Goal: Subscribe to service/newsletter

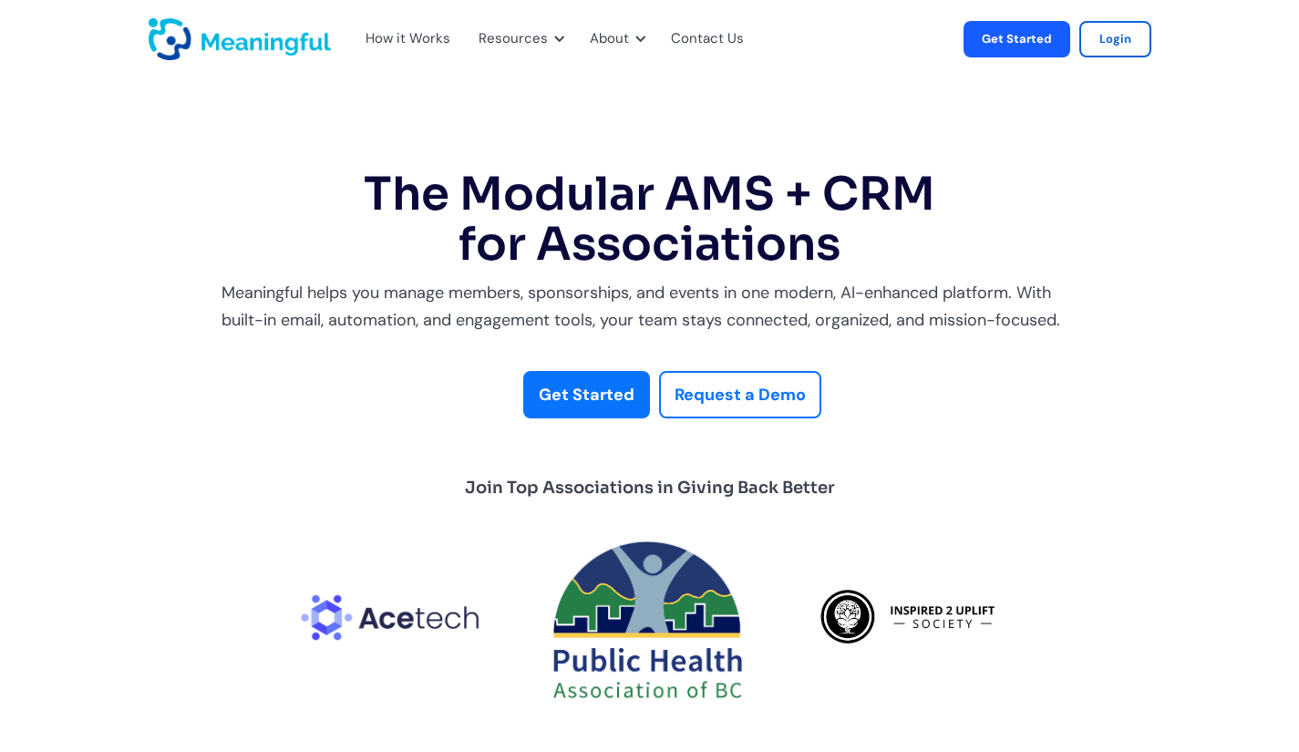
click at [678, 393] on strong "Request a Demo" at bounding box center [739, 395] width 131 height 22
click at [590, 417] on link "Get Started" at bounding box center [586, 395] width 127 height 48
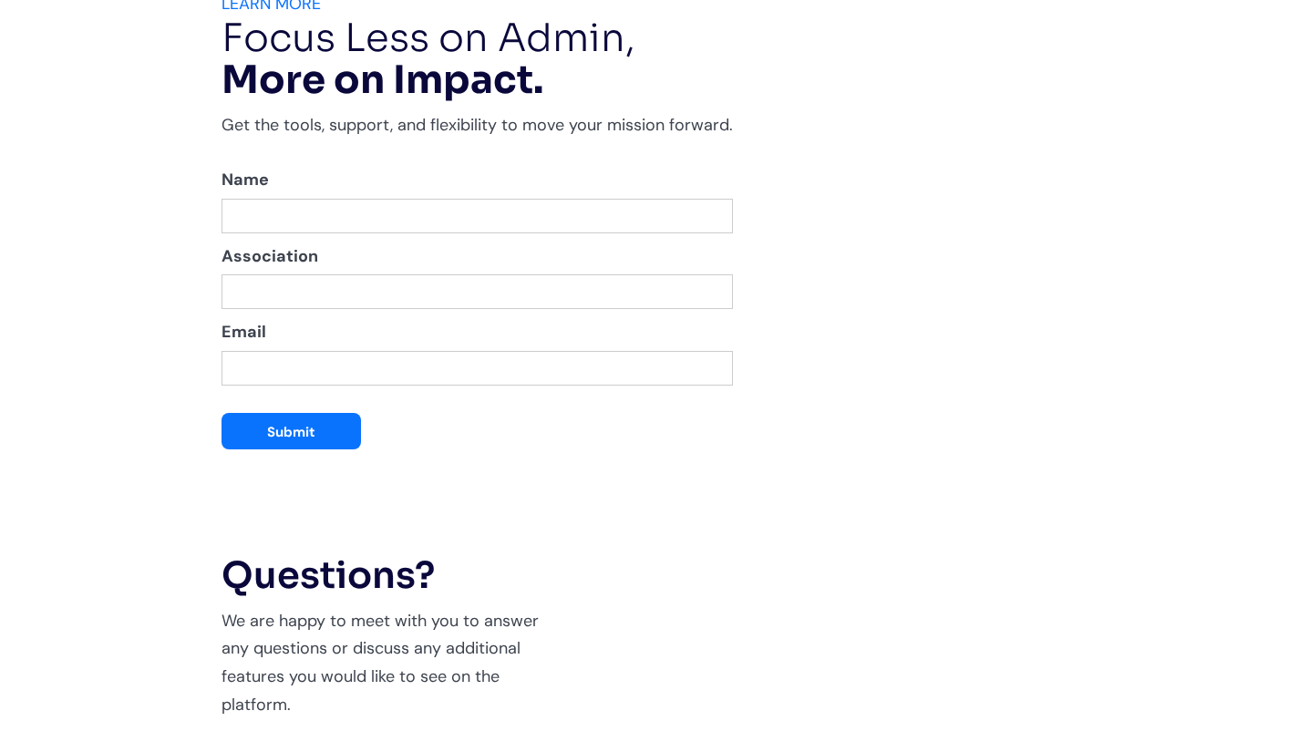
scroll to position [3663, 0]
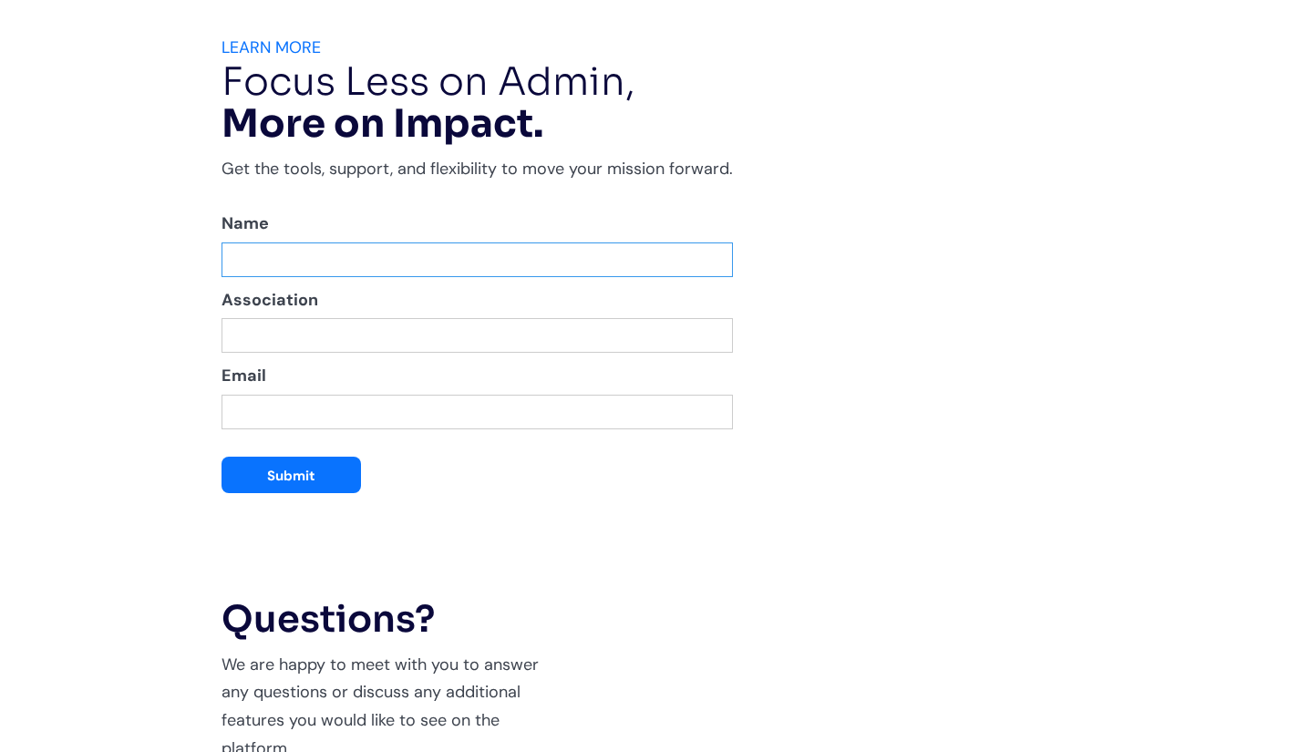
click at [396, 263] on input "MW Donations Waitlist" at bounding box center [476, 259] width 511 height 35
type input "[PERSON_NAME]"
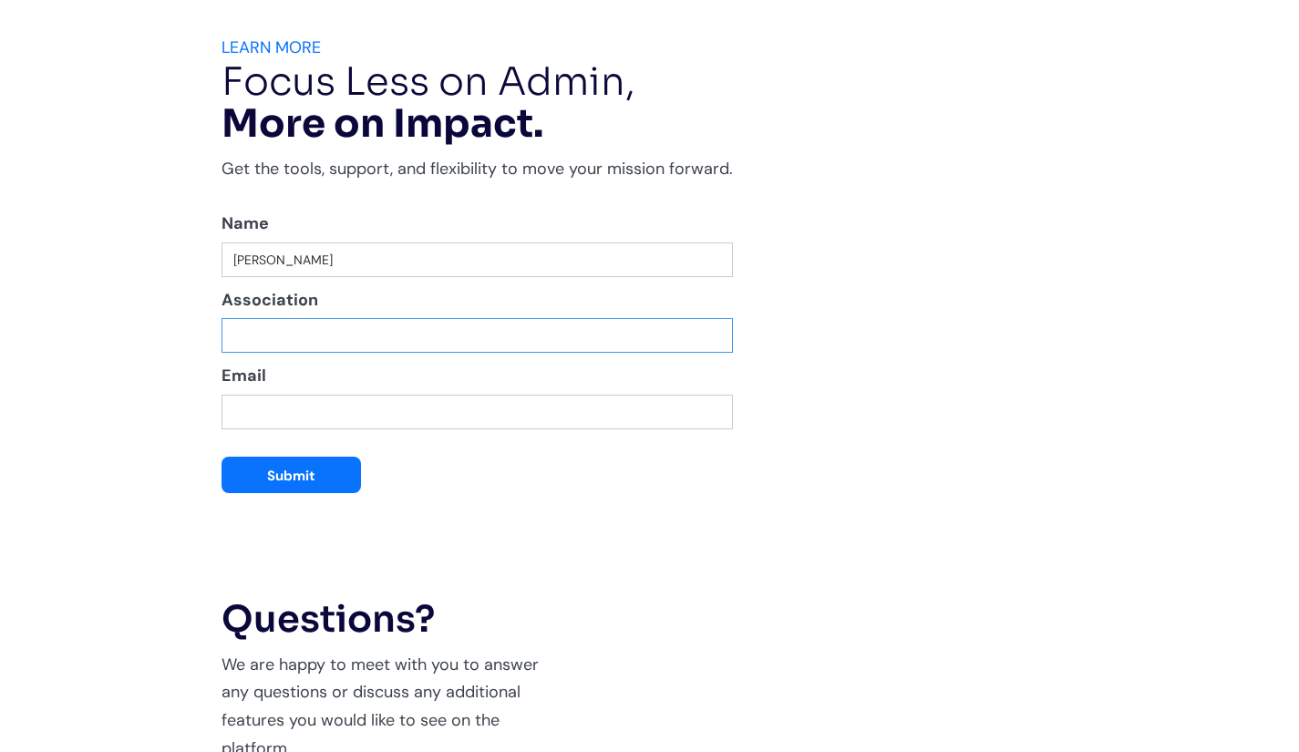
click at [366, 321] on input "Please Enter your Name and email To Join our Monthly Newsletter:" at bounding box center [476, 335] width 511 height 35
type input "D"
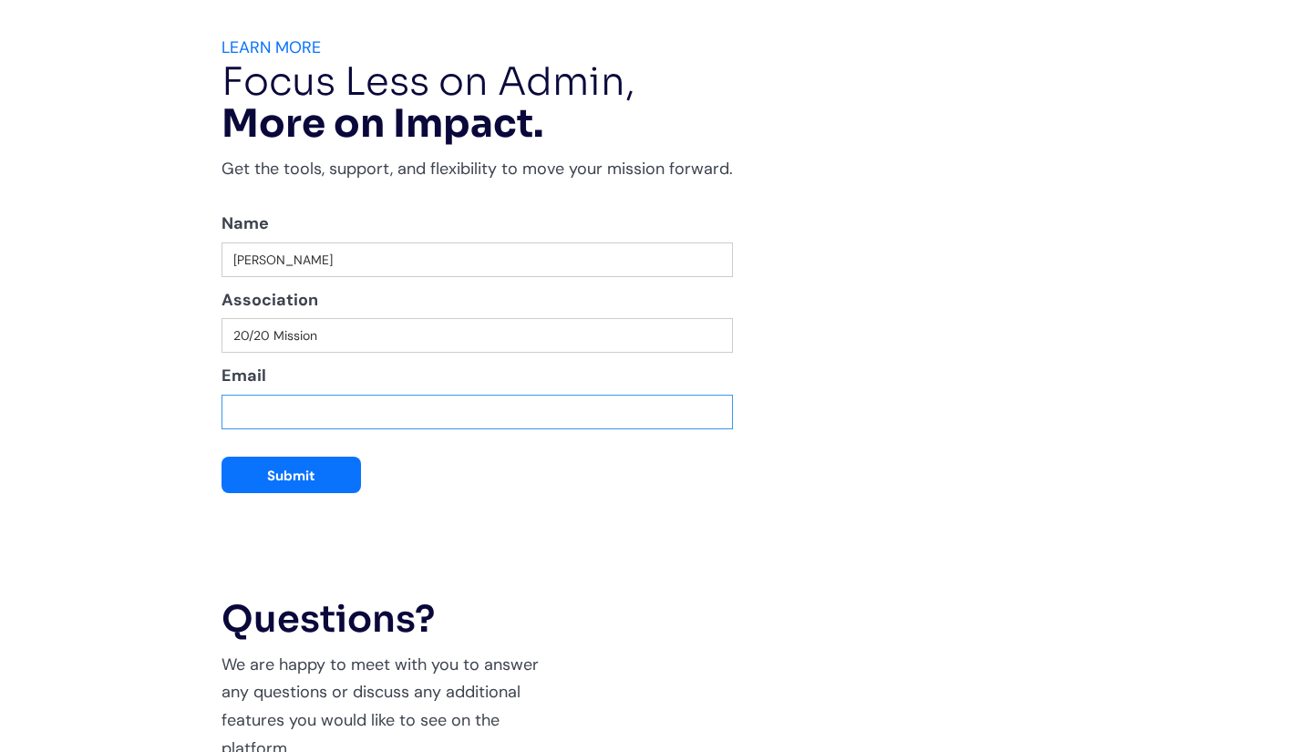
click at [331, 416] on input "Email" at bounding box center [476, 412] width 511 height 35
click at [401, 327] on input "20/20 Mission" at bounding box center [476, 335] width 511 height 35
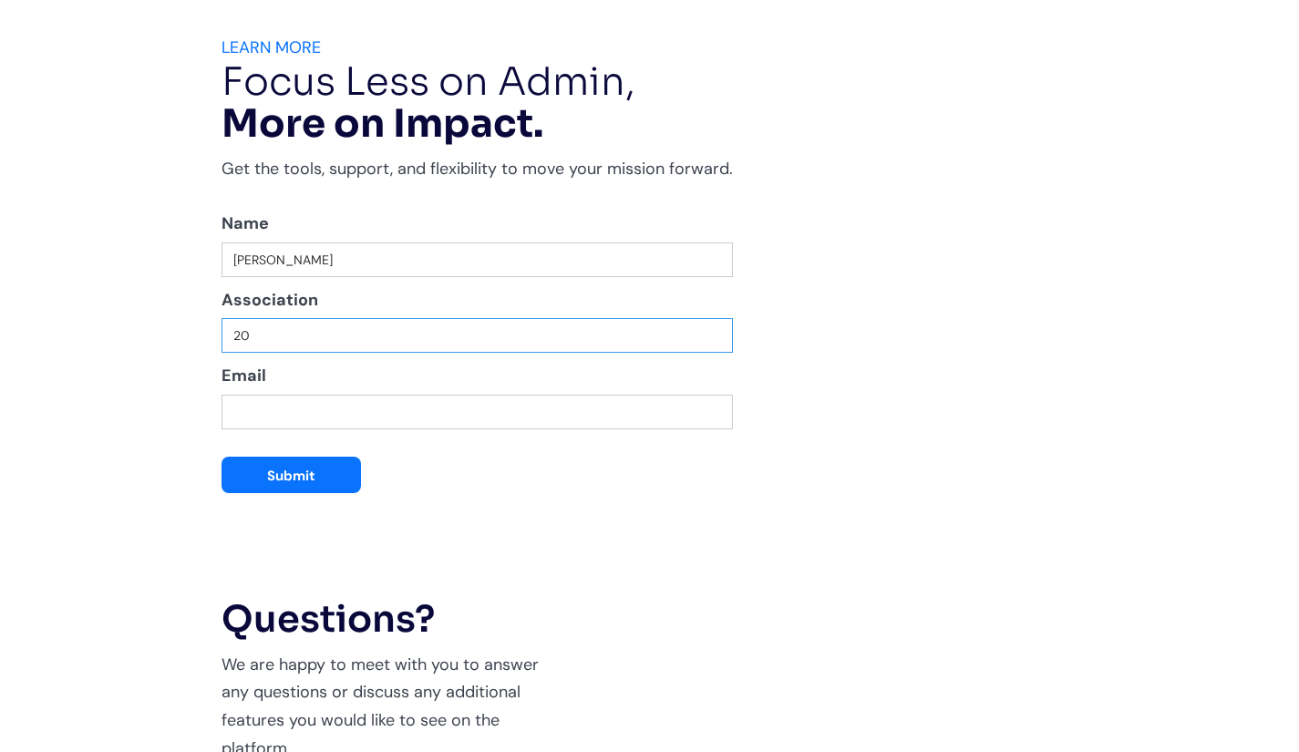
type input "2"
click at [388, 426] on input "Email" at bounding box center [476, 412] width 511 height 35
click at [336, 330] on input "Please Enter your Name and email To Join our Monthly Newsletter:" at bounding box center [476, 335] width 511 height 35
type input "[DOMAIN_NAME][EMAIL_ADDRESS][DOMAIN_NAME]"
click at [324, 337] on input "[DOMAIN_NAME][EMAIL_ADDRESS][DOMAIN_NAME]" at bounding box center [476, 335] width 511 height 35
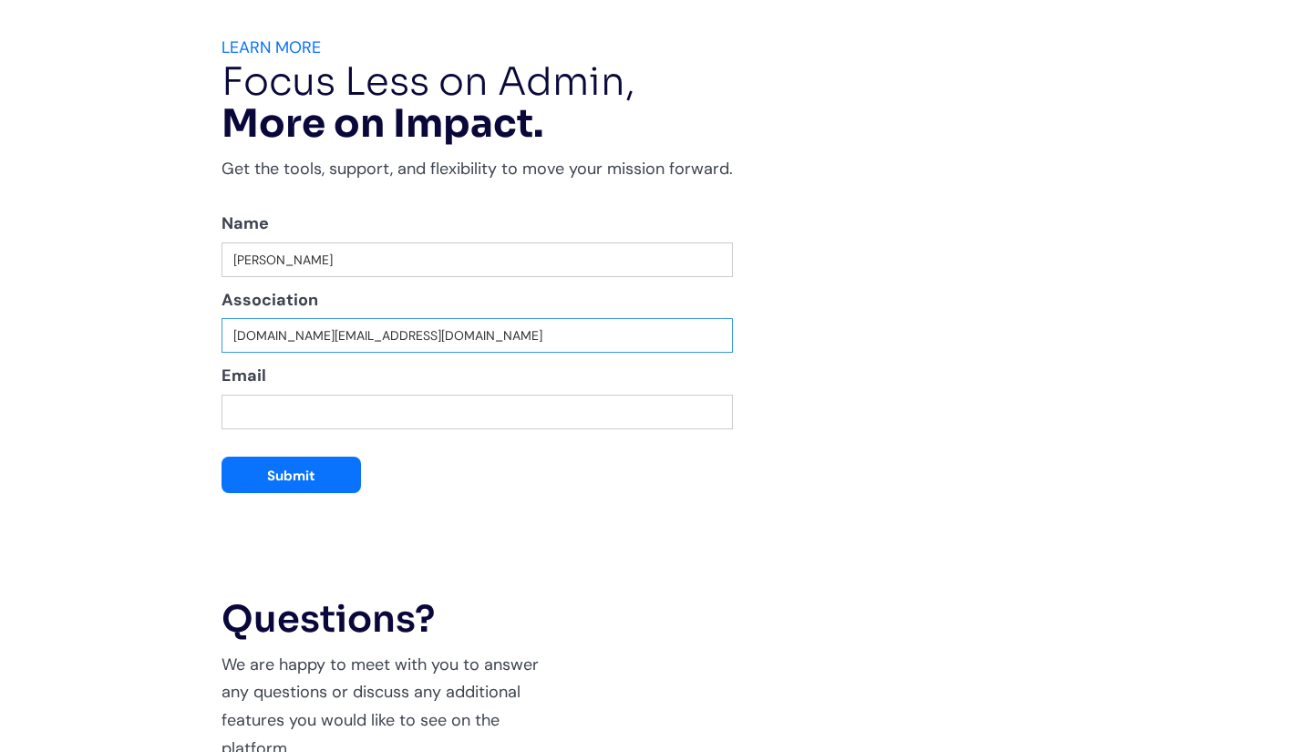
click at [324, 337] on input "[DOMAIN_NAME][EMAIL_ADDRESS][DOMAIN_NAME]" at bounding box center [476, 335] width 511 height 35
click at [325, 414] on input "Email" at bounding box center [476, 412] width 511 height 35
paste input "[DOMAIN_NAME][EMAIL_ADDRESS][DOMAIN_NAME]"
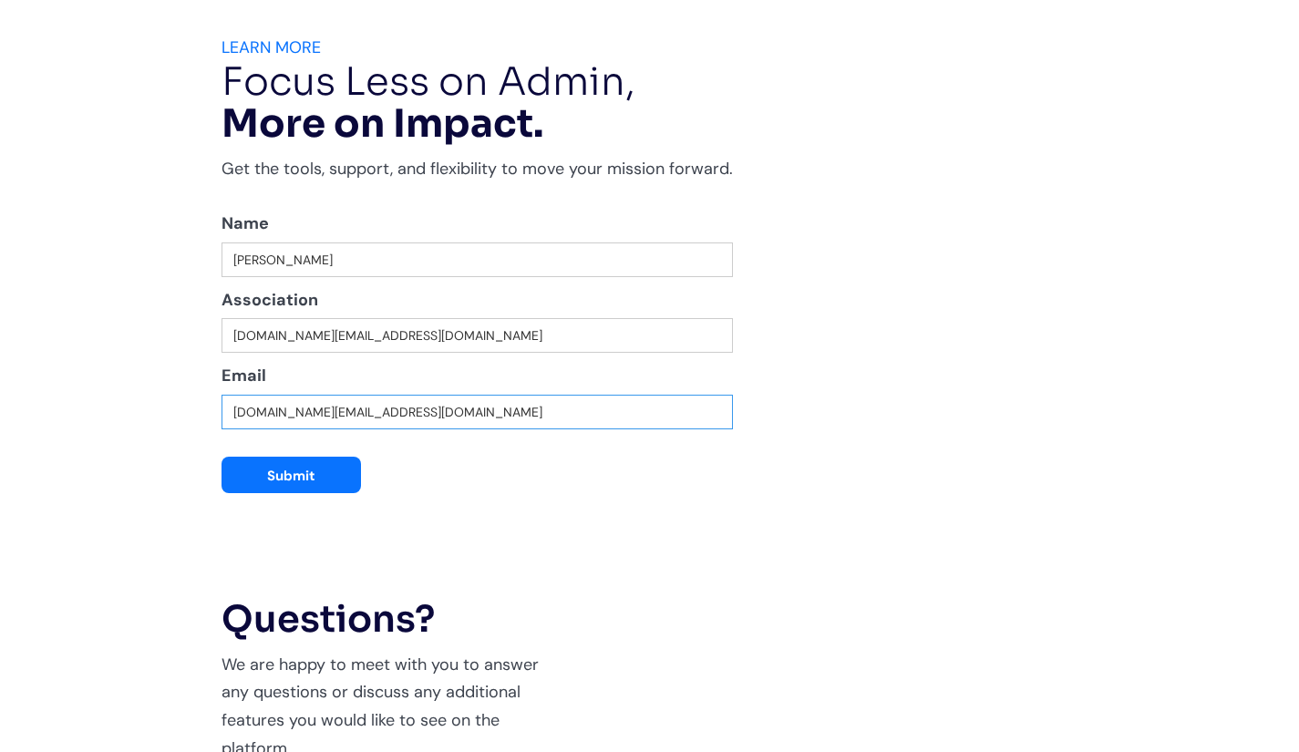
type input "[DOMAIN_NAME][EMAIL_ADDRESS][DOMAIN_NAME]"
click at [314, 337] on input "[DOMAIN_NAME][EMAIL_ADDRESS][DOMAIN_NAME]" at bounding box center [476, 335] width 511 height 35
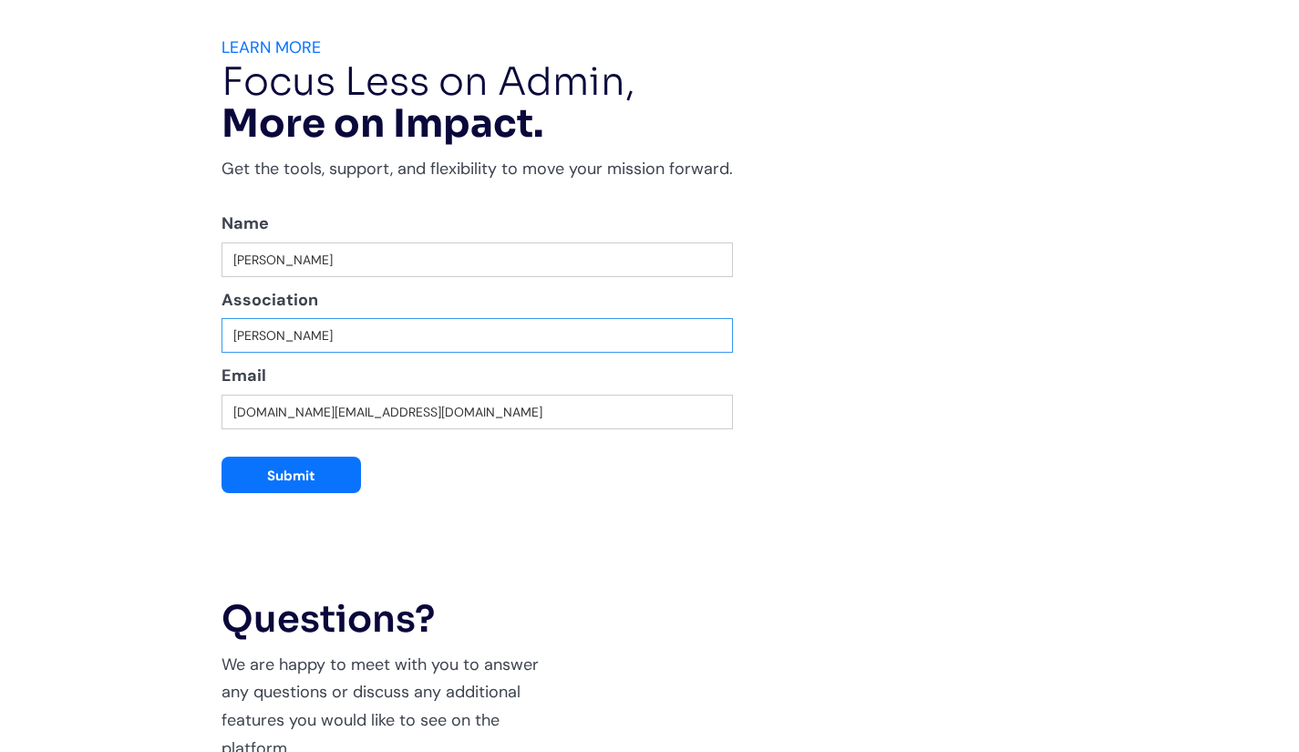
type input "[PERSON_NAME]"
click at [167, 401] on section "LEARN MORE Focus Less on Admin, More on Impact. Get the tools, support, and fle…" at bounding box center [649, 673] width 1299 height 1354
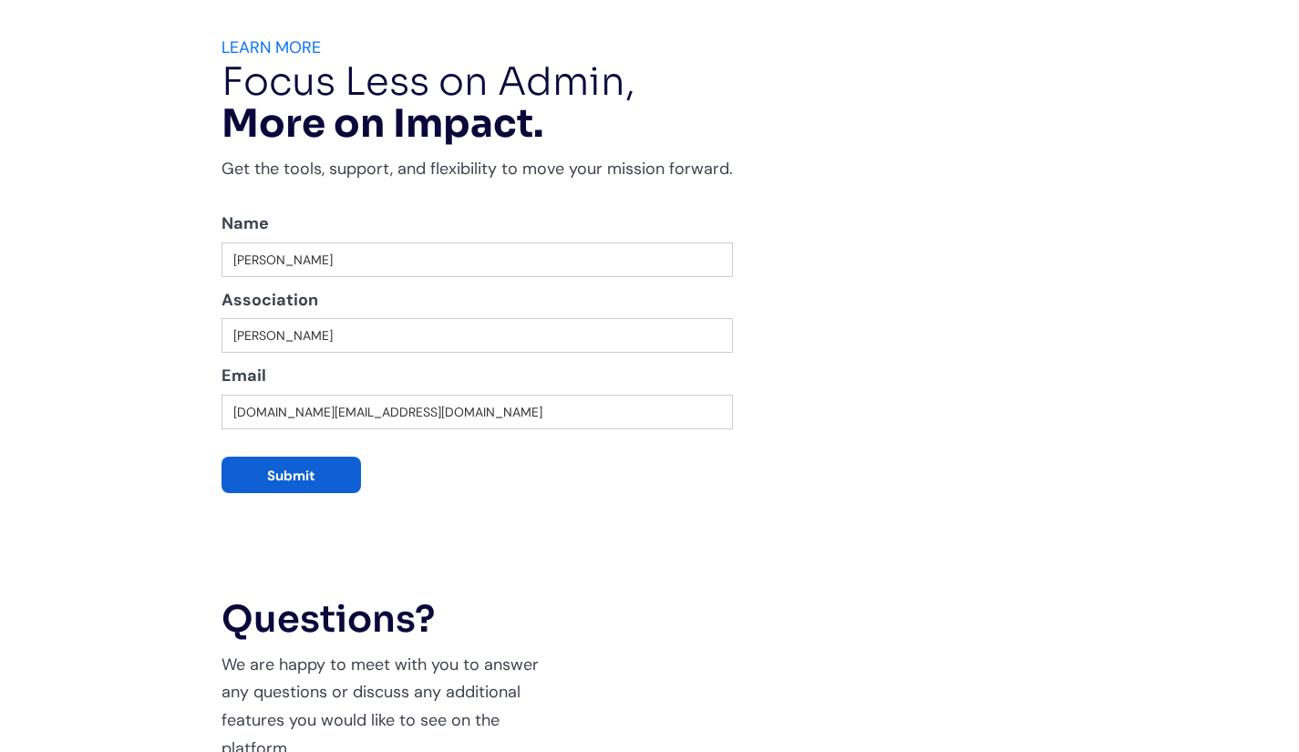
click at [277, 468] on input "Submit" at bounding box center [290, 475] width 139 height 36
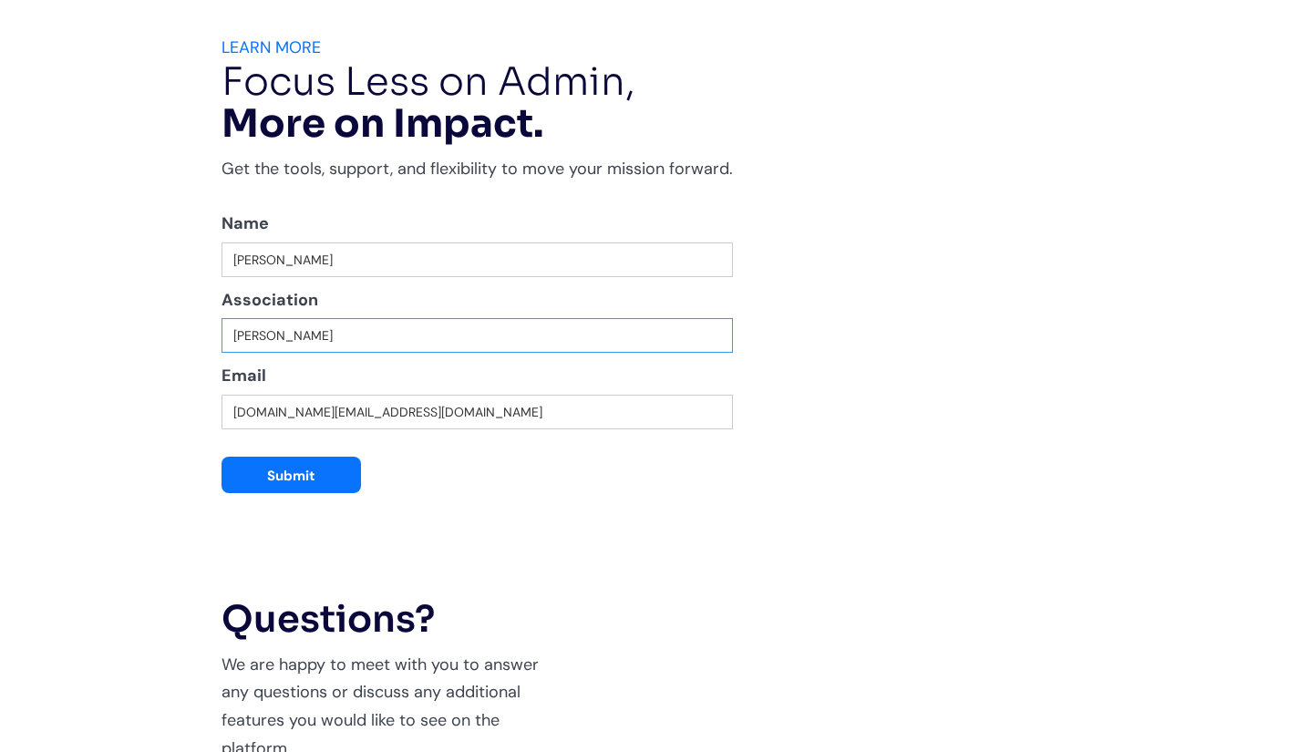
click at [330, 340] on input "[PERSON_NAME]" at bounding box center [476, 335] width 511 height 35
click at [287, 415] on input "20.20.mission.org@gmail.com" at bounding box center [476, 412] width 511 height 35
click at [296, 342] on input "Damilare Kola-Ilesanmi" at bounding box center [476, 335] width 511 height 35
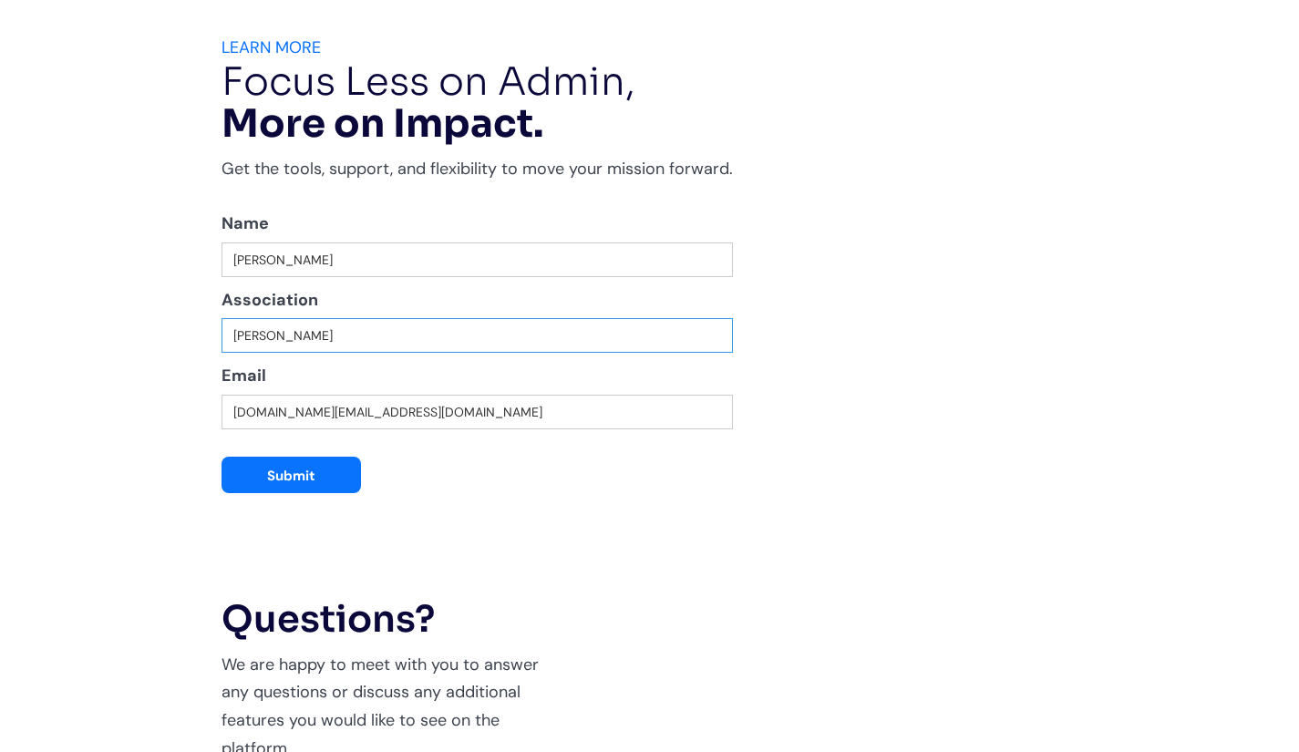
click at [296, 342] on input "Damilare Kola-Ilesanmi" at bounding box center [476, 335] width 511 height 35
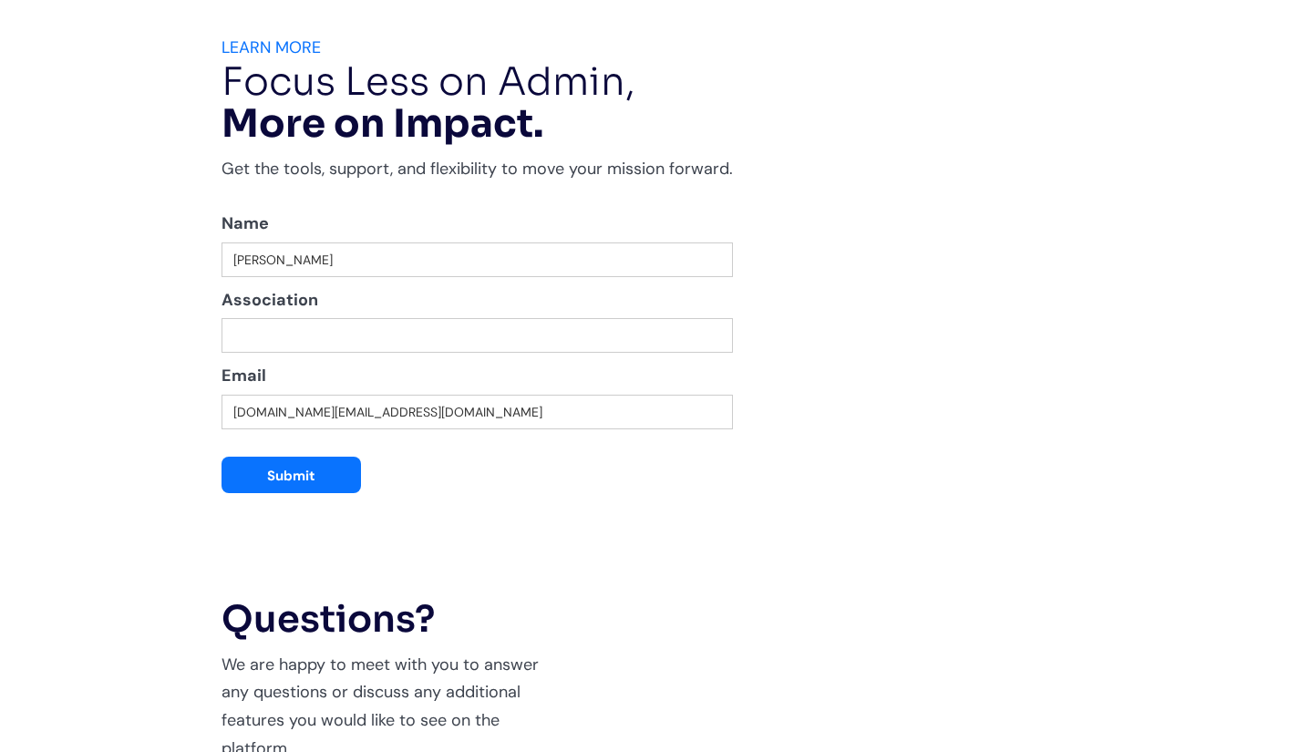
click at [188, 377] on section "LEARN MORE Focus Less on Admin, More on Impact. Get the tools, support, and fle…" at bounding box center [649, 673] width 1299 height 1354
click at [247, 336] on input "Please Enter your Name and email To Join our Monthly Newsletter:" at bounding box center [476, 335] width 511 height 35
type input "20.20.mission.org@gmail.com"
click at [316, 411] on input "20.20.mission.org@gmail.com" at bounding box center [476, 412] width 511 height 35
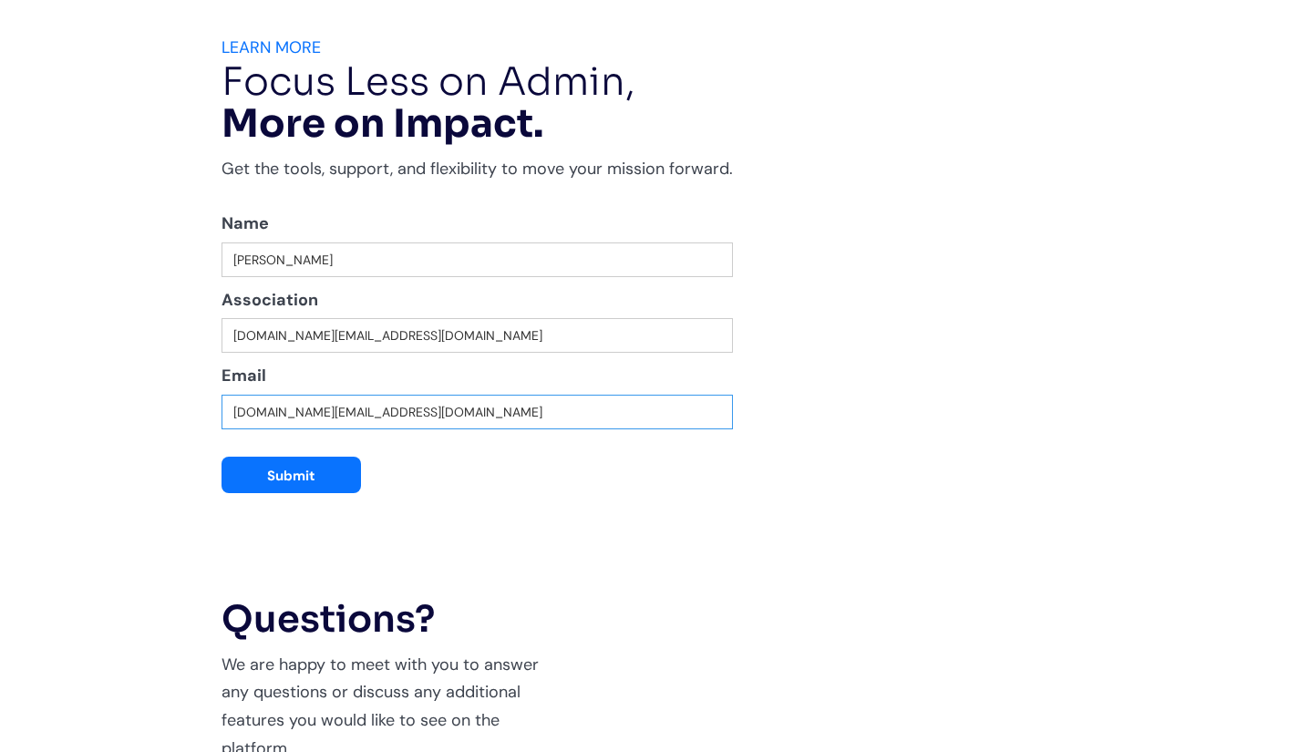
click at [316, 411] on input "20.20.mission.org@gmail.com" at bounding box center [476, 412] width 511 height 35
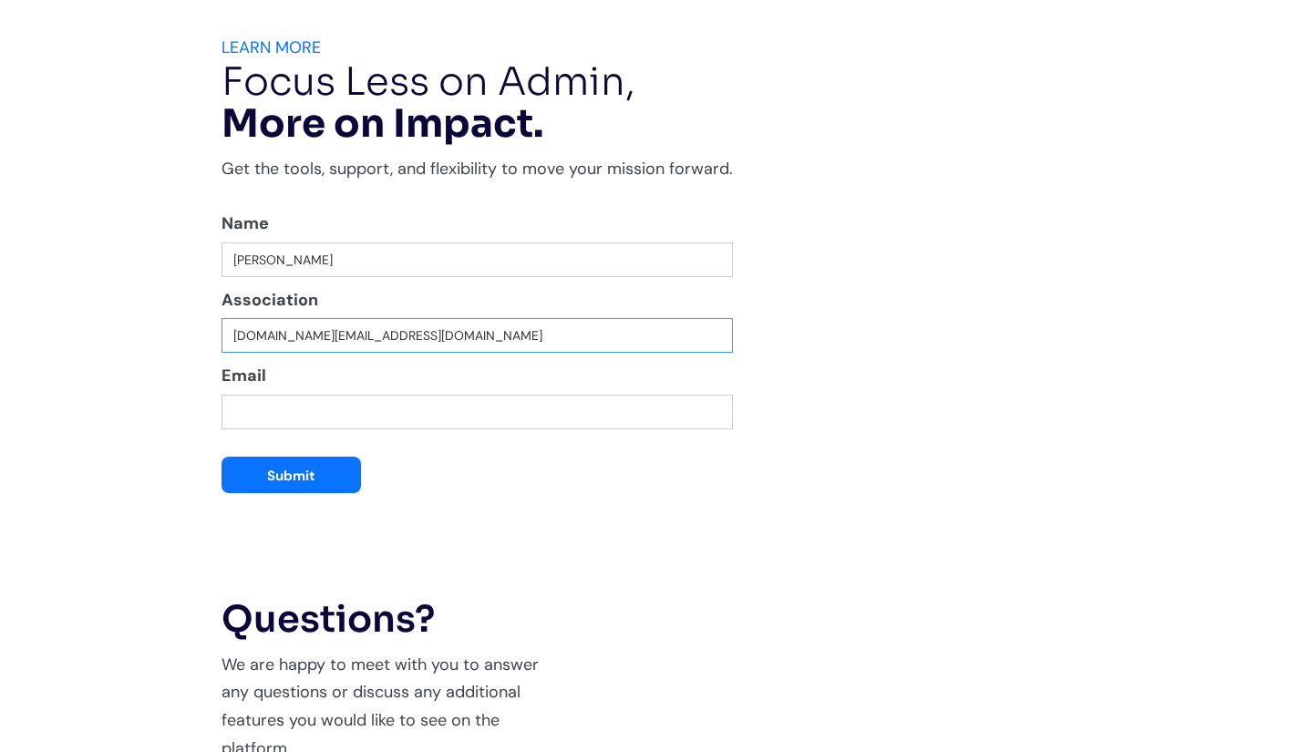
click at [355, 346] on input "20.20.mission.org@gmail.com" at bounding box center [476, 335] width 511 height 35
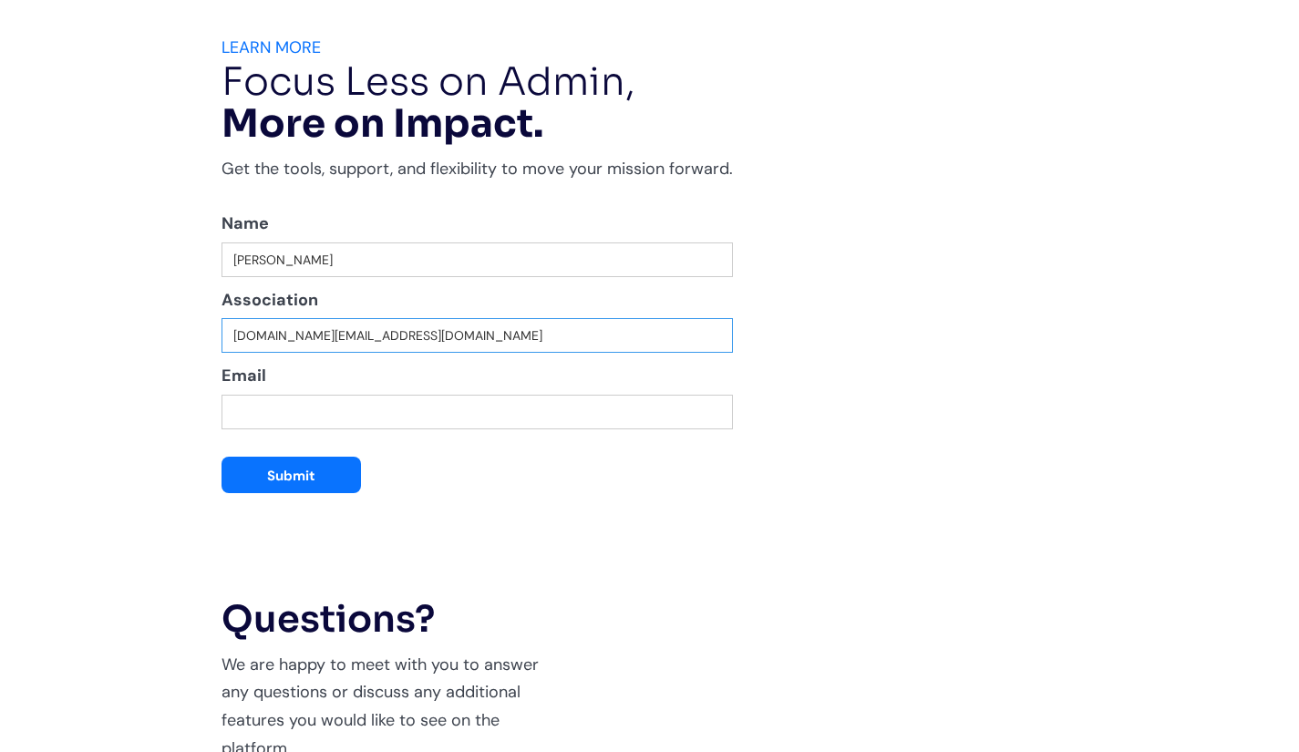
click at [355, 346] on input "20.20.mission.org@gmail.com" at bounding box center [476, 335] width 511 height 35
type input "20/20 Mission"
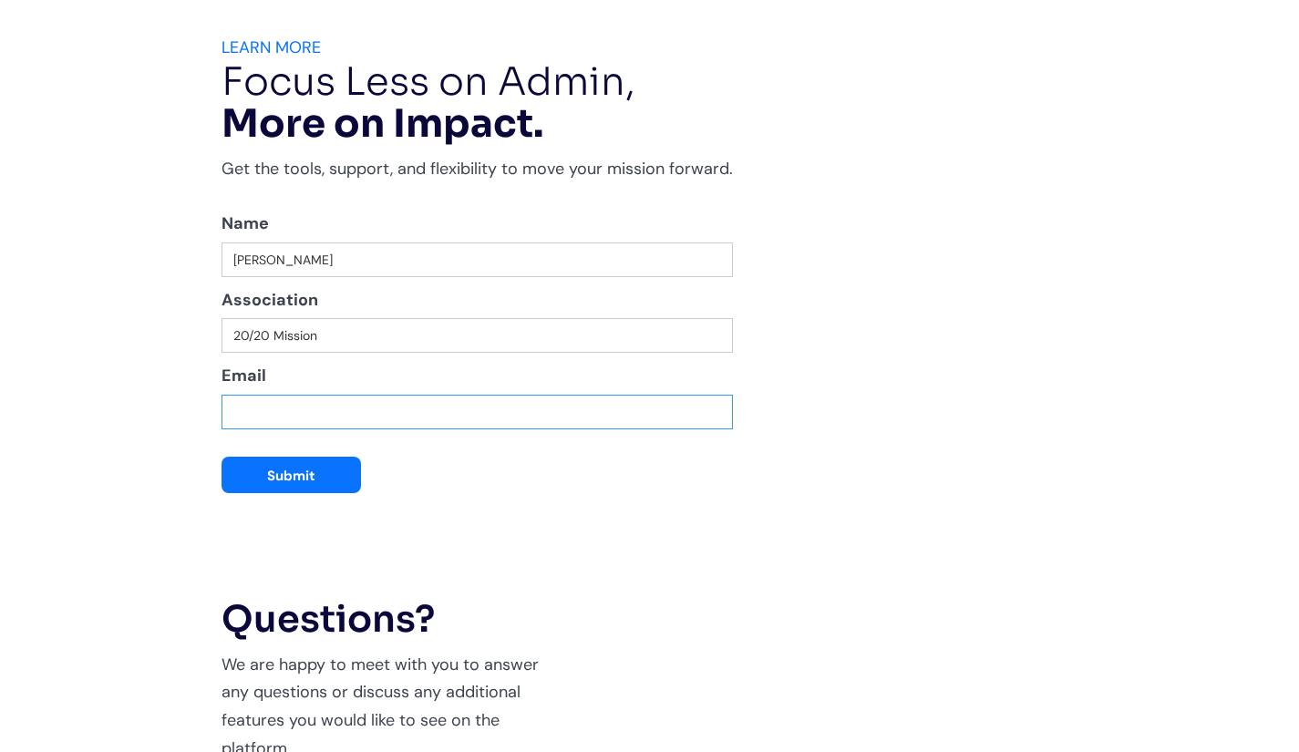
click at [318, 413] on input "Email" at bounding box center [476, 412] width 511 height 35
type input "2"
paste input "20.20.mission.org@gmail.com"
type input "20.20.mission.org@gmail.com"
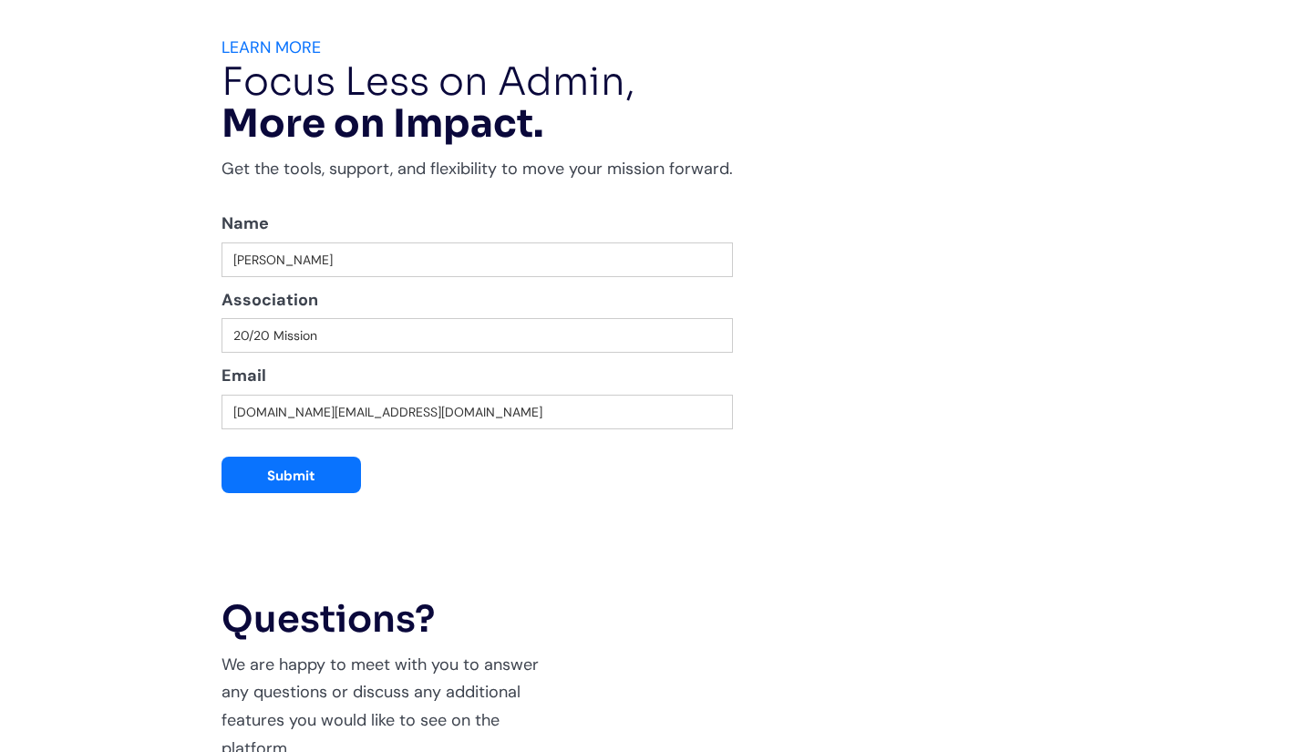
click at [419, 437] on form "Name Damilare Kola-Ilesanmi Association 20/20 Mission Email 20.20.mission.org@g…" at bounding box center [476, 351] width 511 height 283
click at [338, 476] on input "Submit" at bounding box center [290, 475] width 139 height 36
click at [488, 348] on input "20/20 Mission" at bounding box center [476, 335] width 511 height 35
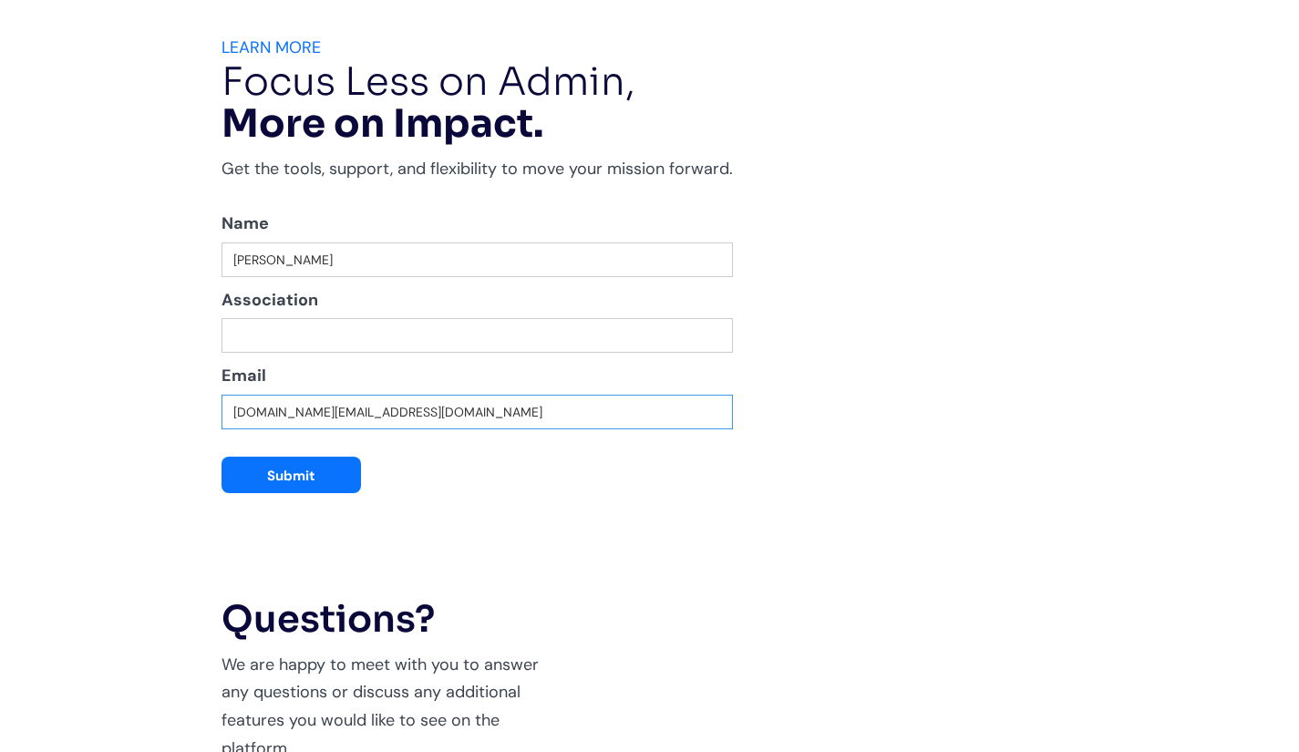
click at [377, 410] on input "20.20.mission.org@gmail.com" at bounding box center [476, 412] width 511 height 35
click at [357, 327] on input "Please Enter your Name and email To Join our Monthly Newsletter:" at bounding box center [476, 335] width 511 height 35
paste input "20.20.mission.org@gmail.com"
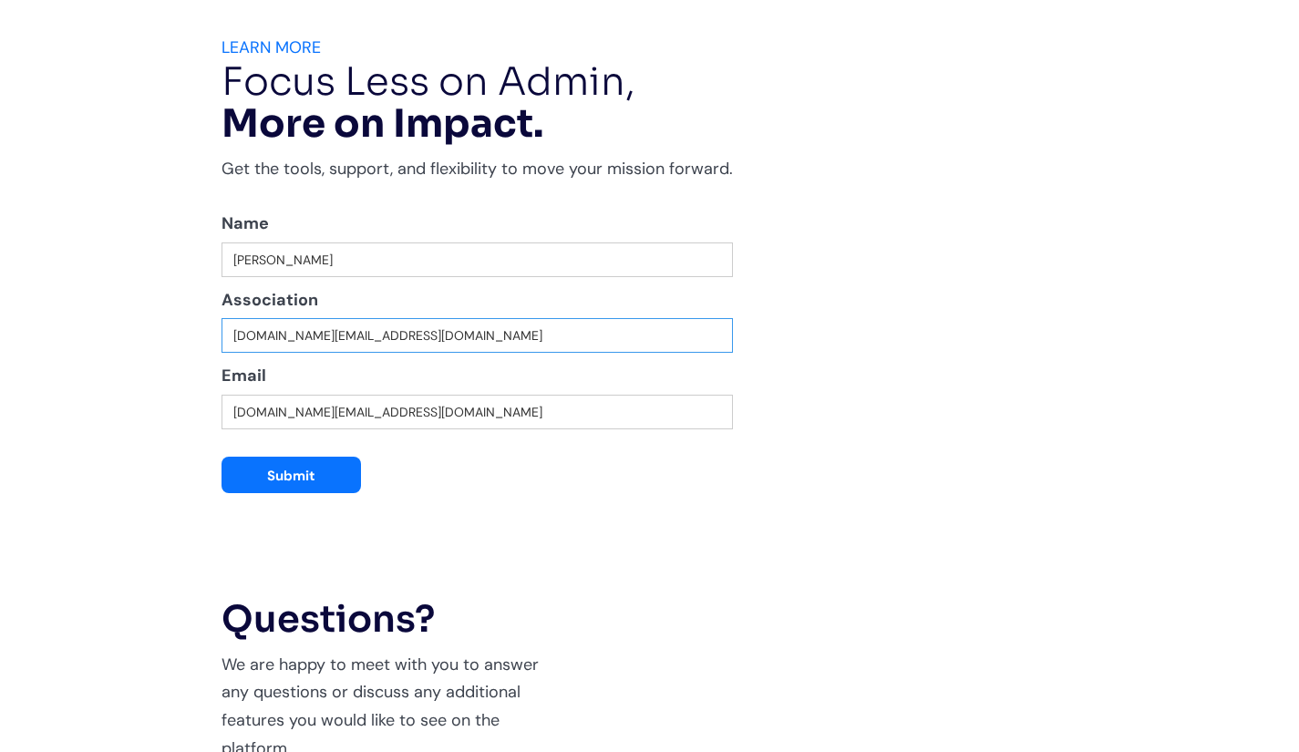
type input "20.20.mission.org@gmail.com"
click at [168, 371] on section "LEARN MORE Focus Less on Admin, More on Impact. Get the tools, support, and fle…" at bounding box center [649, 673] width 1299 height 1354
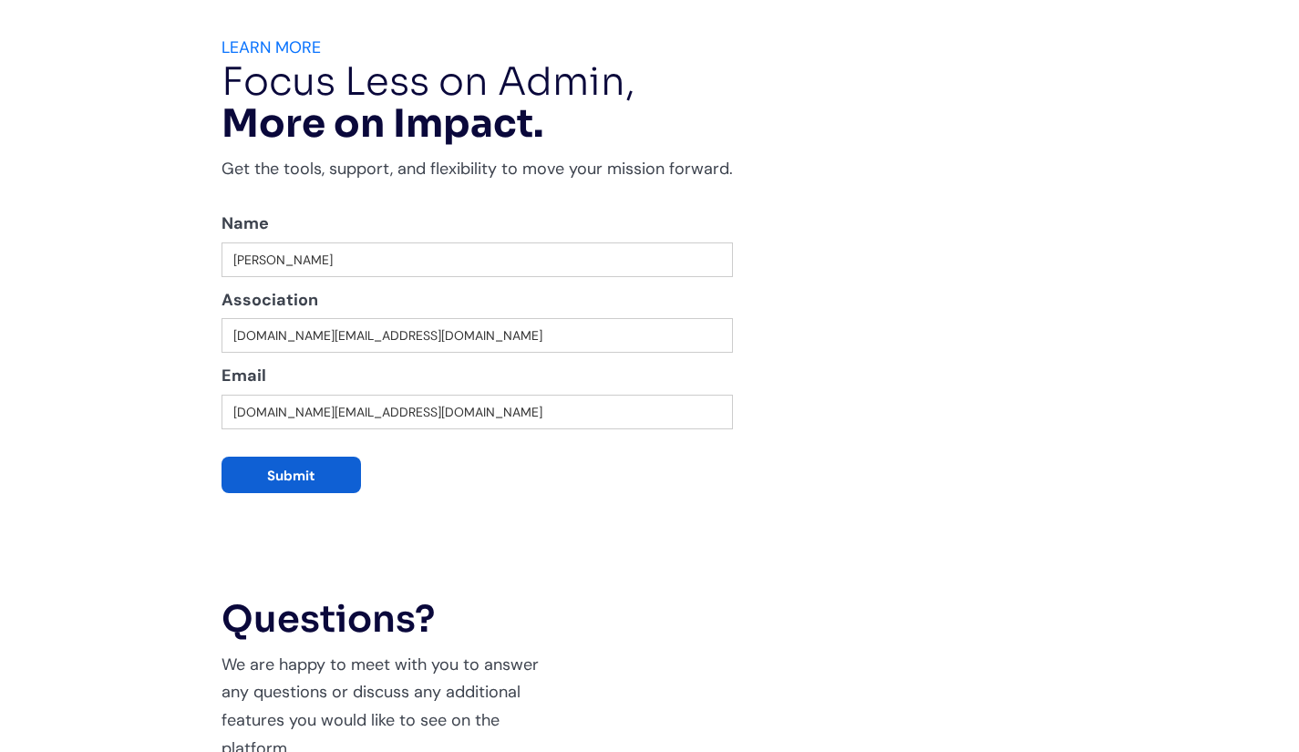
click at [253, 482] on input "Submit" at bounding box center [290, 475] width 139 height 36
type input "Please wait..."
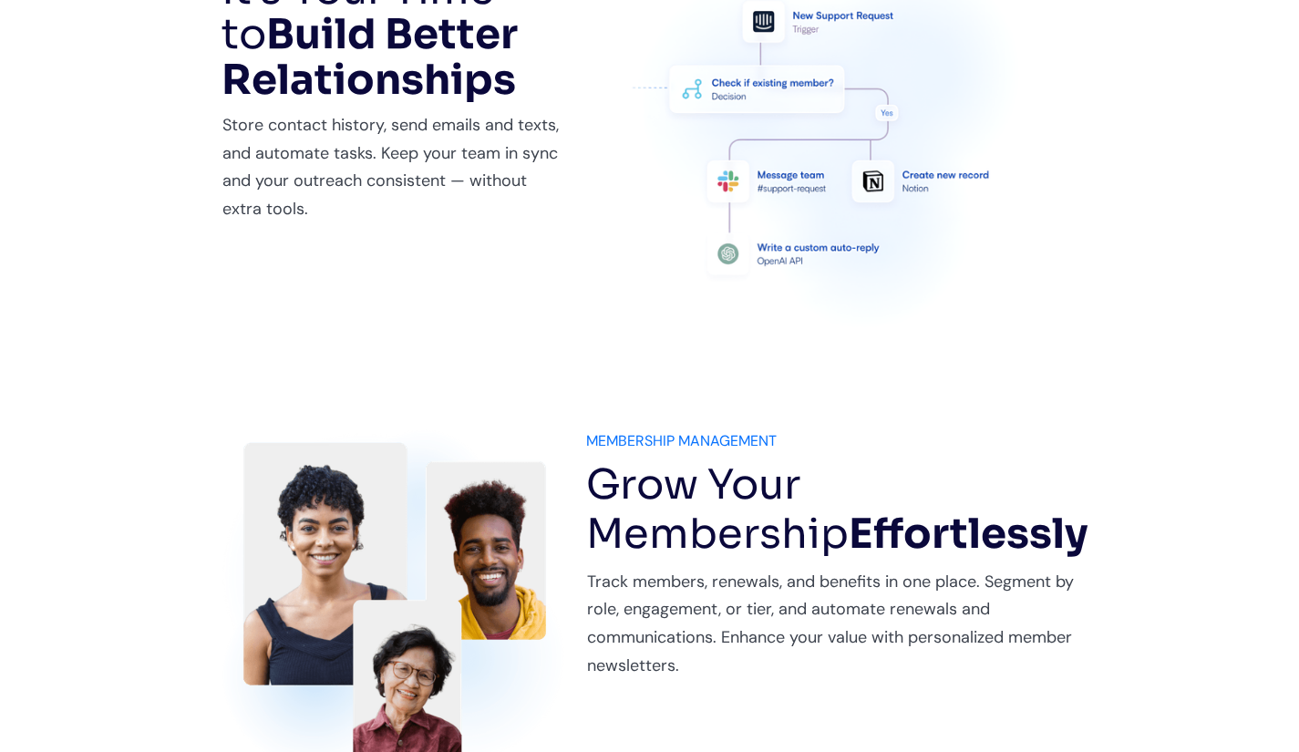
scroll to position [1061, 0]
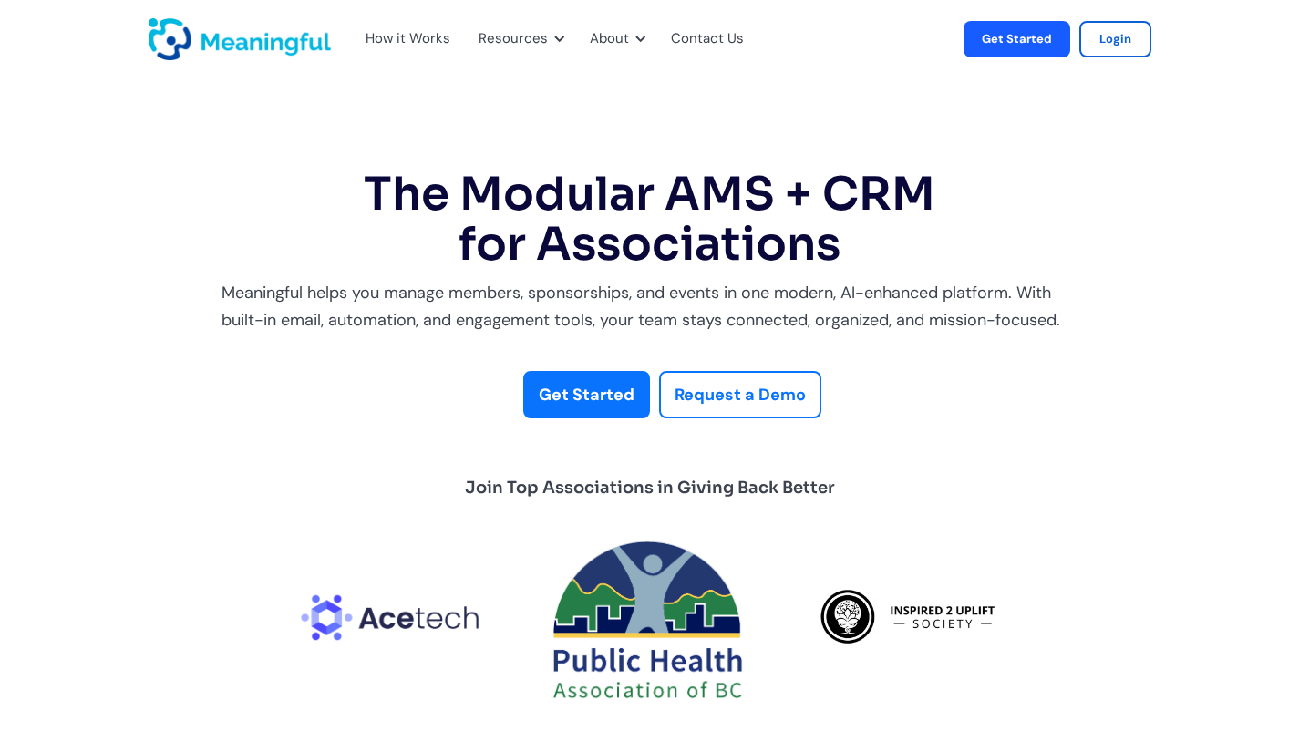
click at [1151, 38] on link "Login" at bounding box center [1115, 39] width 72 height 36
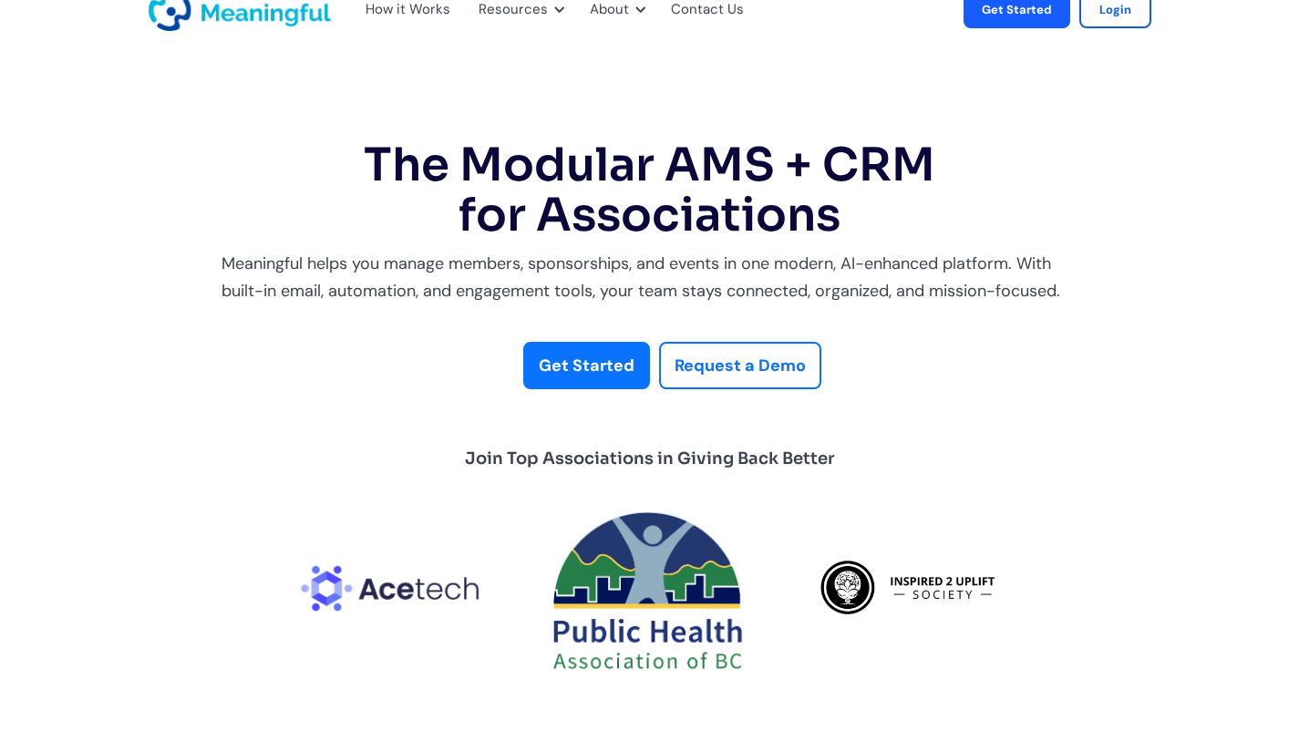
scroll to position [30, 0]
click at [575, 359] on strong "Get Started" at bounding box center [587, 365] width 96 height 22
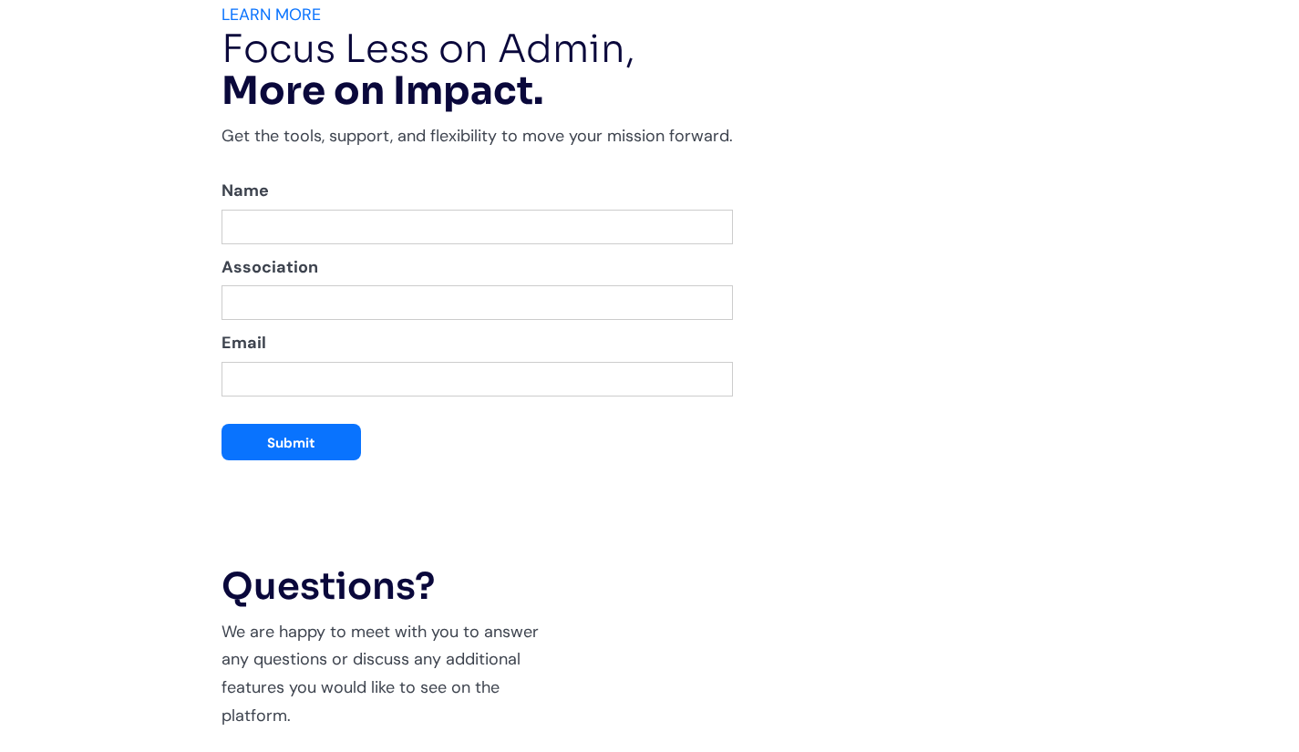
scroll to position [3696, 0]
